Goal: Transaction & Acquisition: Purchase product/service

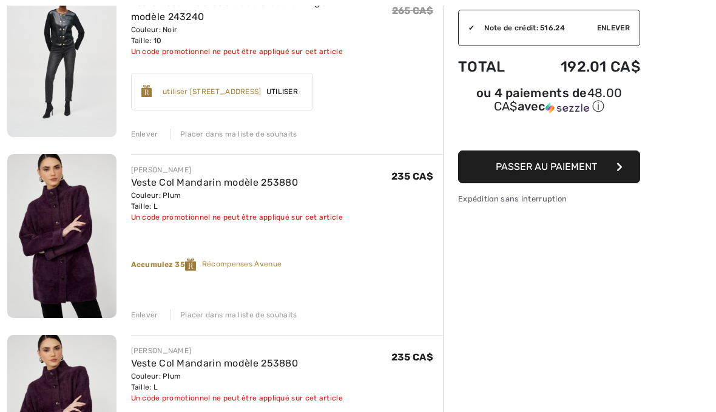
scroll to position [185, 0]
click at [143, 322] on div "JOSEPH RIBKOFF Veste décontractée à double boutonnage modèle 243240 Couleur: No…" at bounding box center [225, 403] width 436 height 859
click at [154, 319] on div "Enlever" at bounding box center [144, 315] width 27 height 11
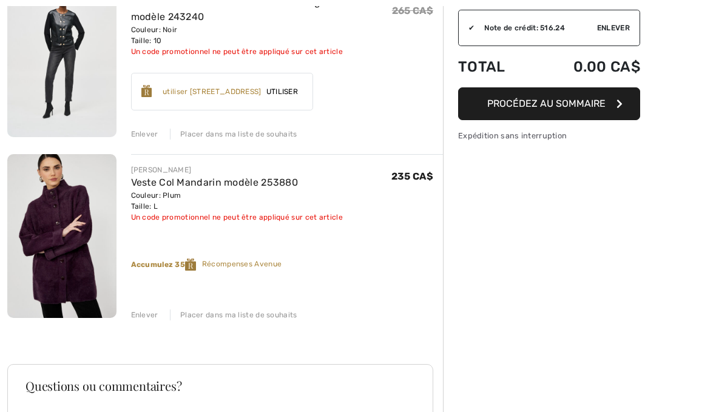
click at [155, 320] on div "JOSEPH RIBKOFF Veste décontractée à double boutonnage modèle 243240 Couleur: No…" at bounding box center [225, 313] width 436 height 679
click at [158, 322] on div "JOSEPH RIBKOFF Veste décontractée à double boutonnage modèle 243240 Couleur: No…" at bounding box center [225, 313] width 436 height 679
click at [156, 315] on div "Enlever" at bounding box center [144, 315] width 27 height 11
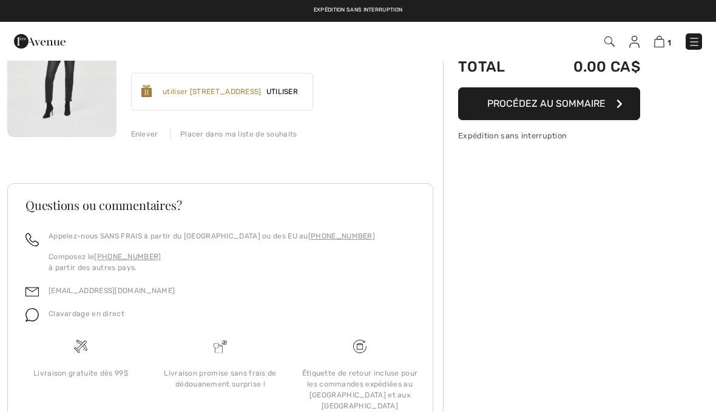
scroll to position [178, 0]
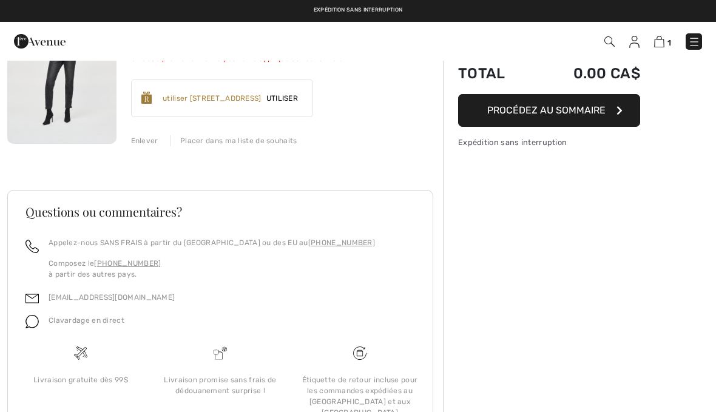
click at [158, 152] on div "JOSEPH RIBKOFF Veste décontractée à double boutonnage modèle 243240 Couleur: No…" at bounding box center [225, 230] width 436 height 498
click at [154, 142] on div "Enlever" at bounding box center [144, 140] width 27 height 11
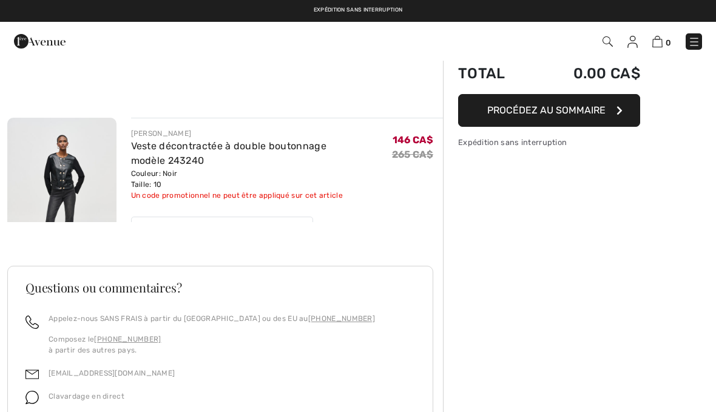
scroll to position [121, 0]
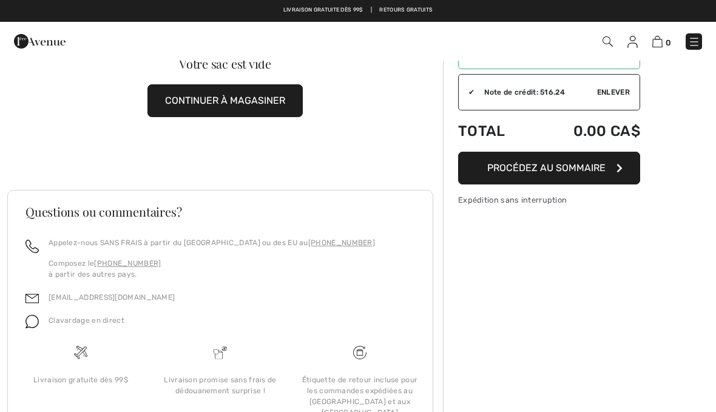
click at [699, 35] on link at bounding box center [694, 41] width 16 height 16
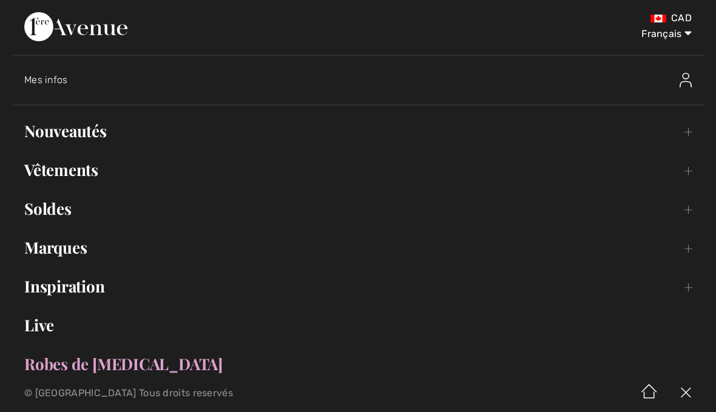
click at [94, 136] on link "Nouveautés Toggle submenu" at bounding box center [358, 131] width 692 height 27
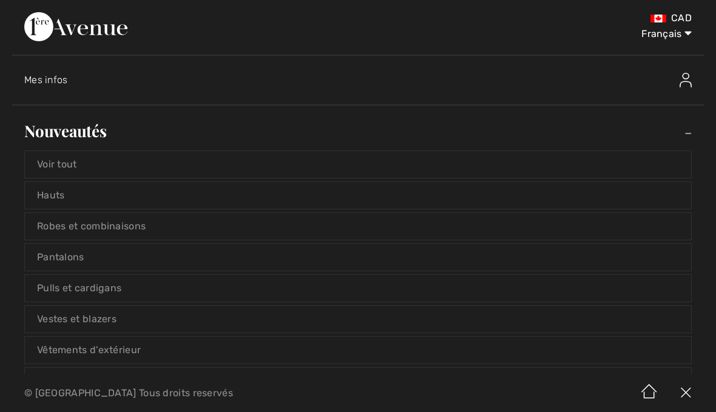
click at [74, 166] on link "Voir tout" at bounding box center [358, 164] width 666 height 27
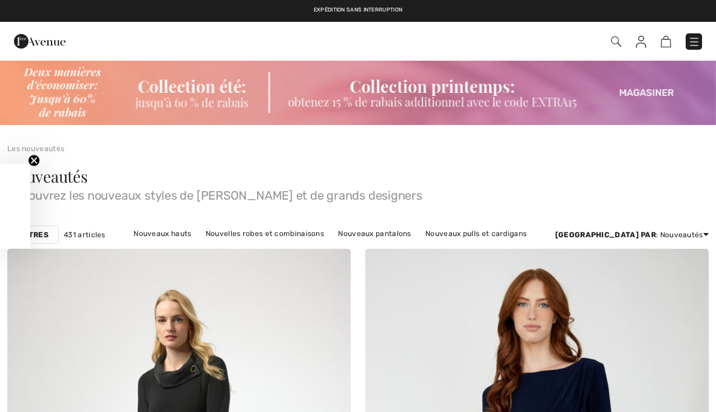
checkbox input "true"
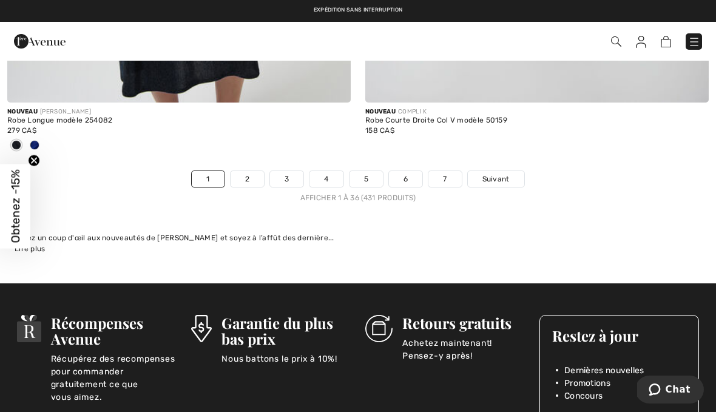
scroll to position [10554, 0]
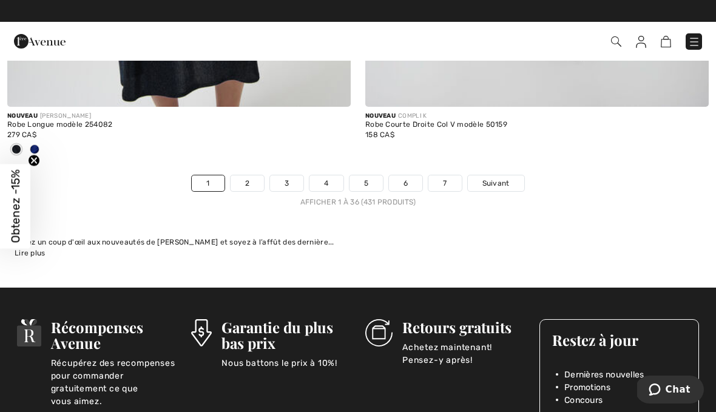
click at [260, 179] on link "2" at bounding box center [247, 183] width 33 height 16
click at [252, 175] on link "2" at bounding box center [247, 183] width 33 height 16
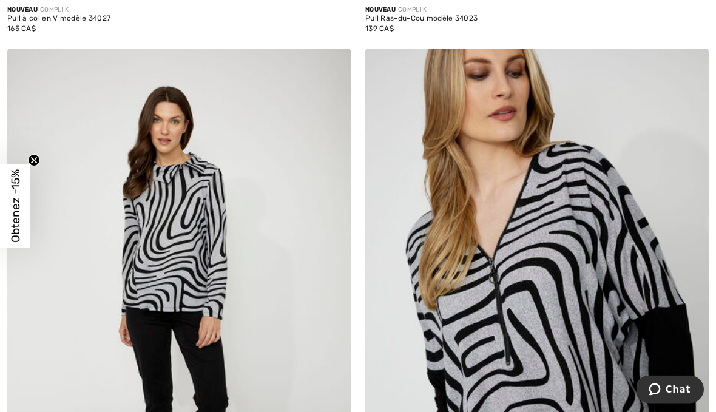
scroll to position [5421, 0]
